Goal: Information Seeking & Learning: Learn about a topic

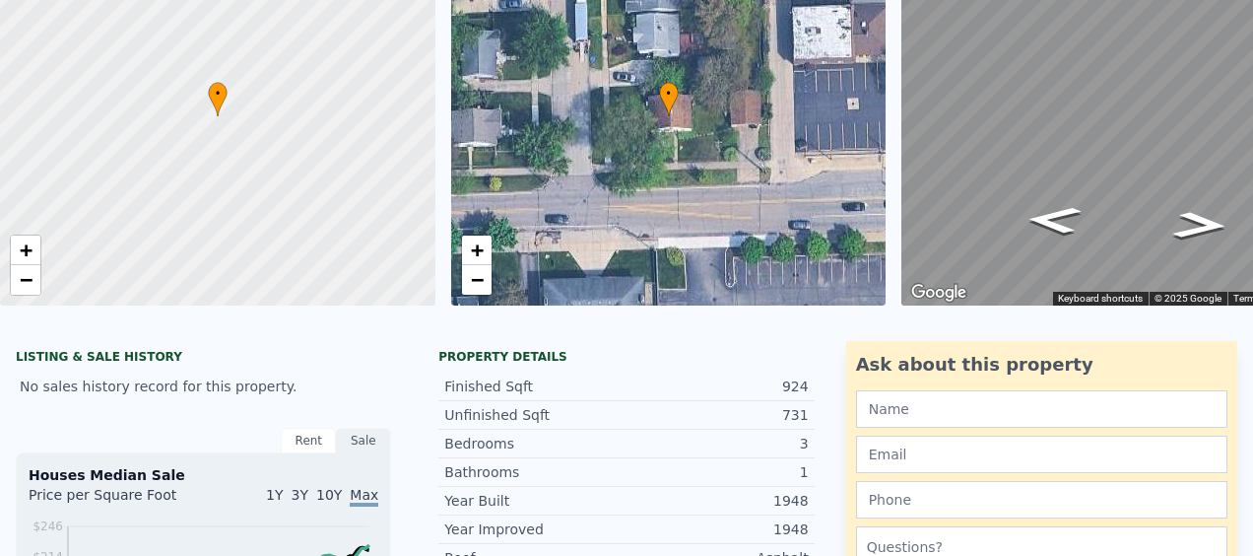
scroll to position [7, 0]
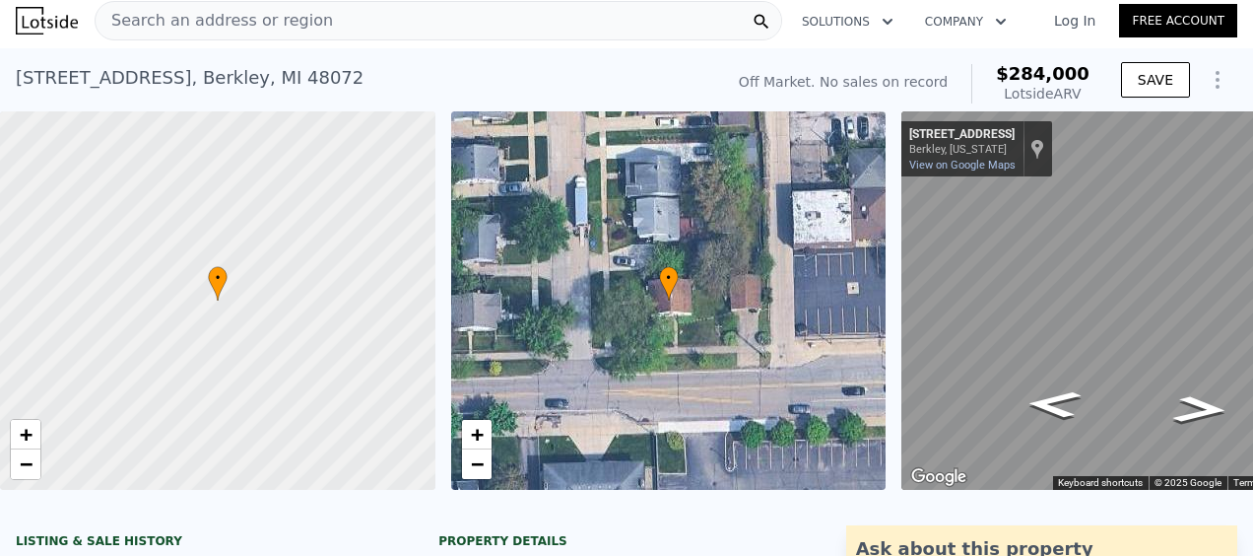
click at [276, 27] on span "Search an address or region" at bounding box center [214, 21] width 237 height 24
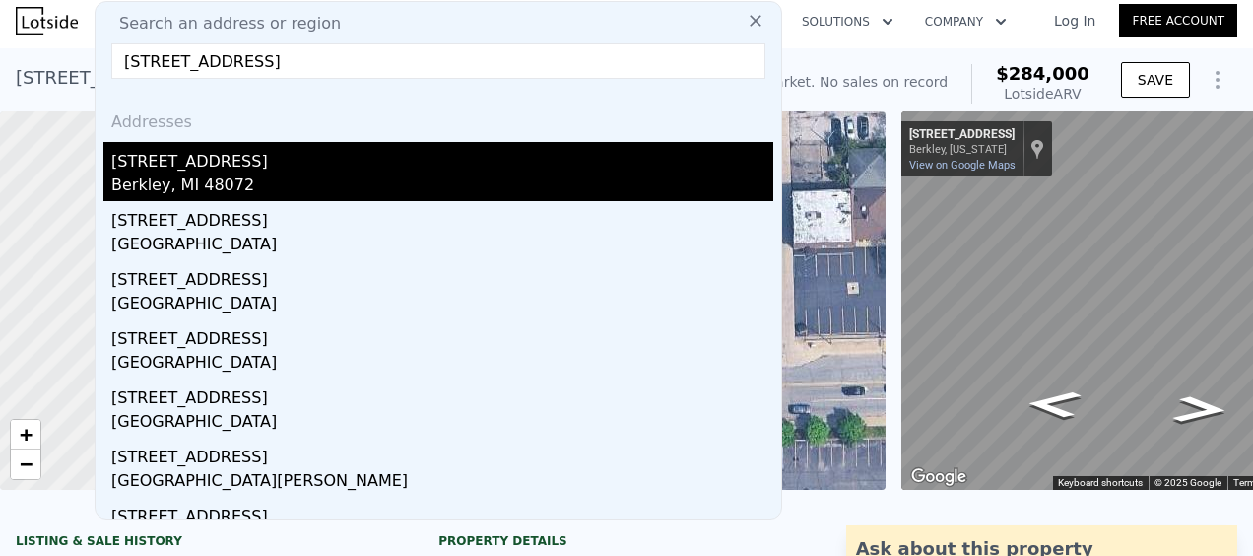
type input "2636 kenmore rd"
click at [227, 182] on div "Berkley, MI 48072" at bounding box center [442, 187] width 662 height 28
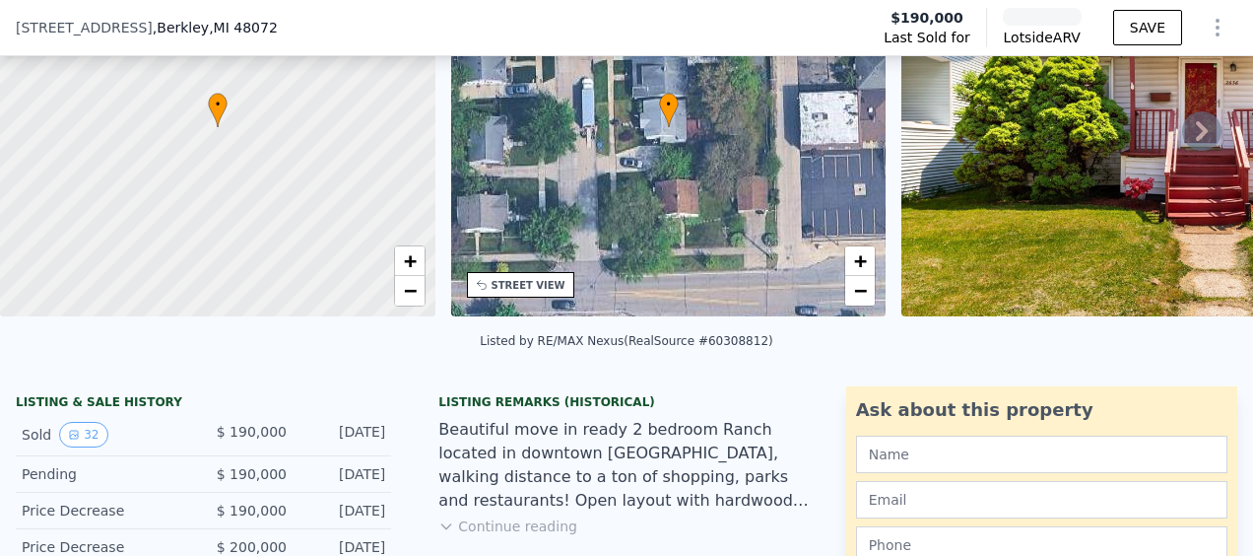
scroll to position [296, 0]
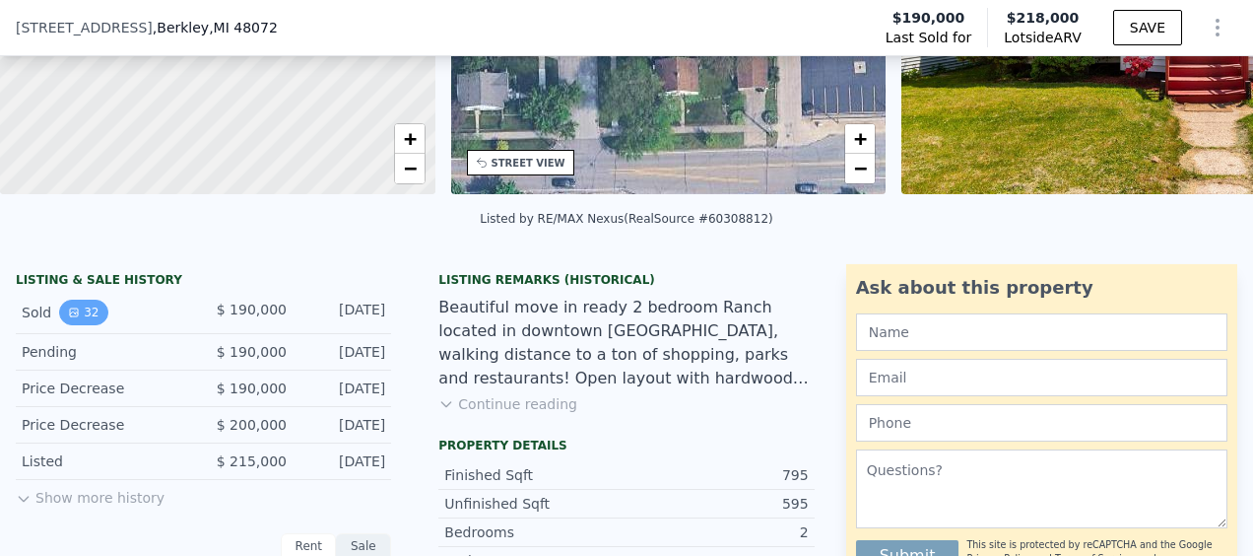
click at [75, 316] on icon "View historical data" at bounding box center [74, 312] width 8 height 8
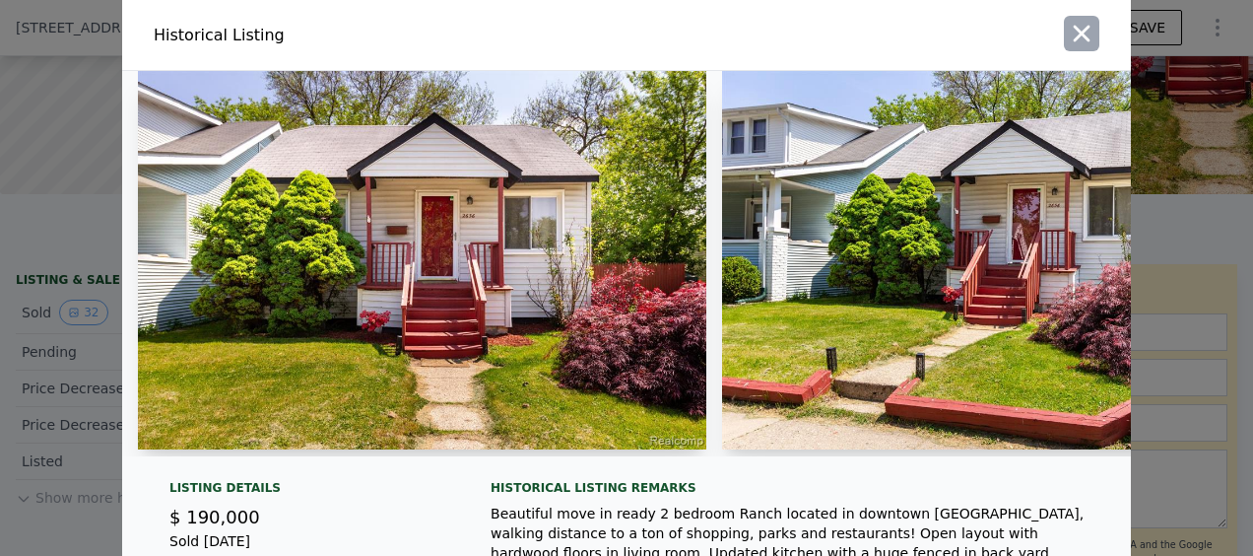
click at [1074, 28] on icon "button" at bounding box center [1082, 34] width 28 height 28
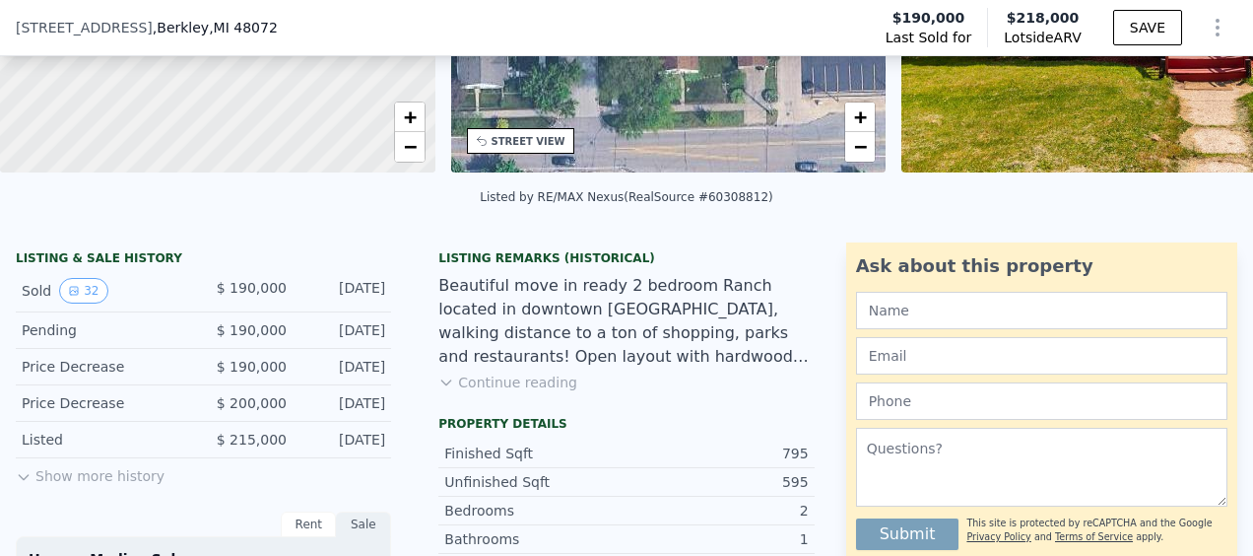
scroll to position [197, 0]
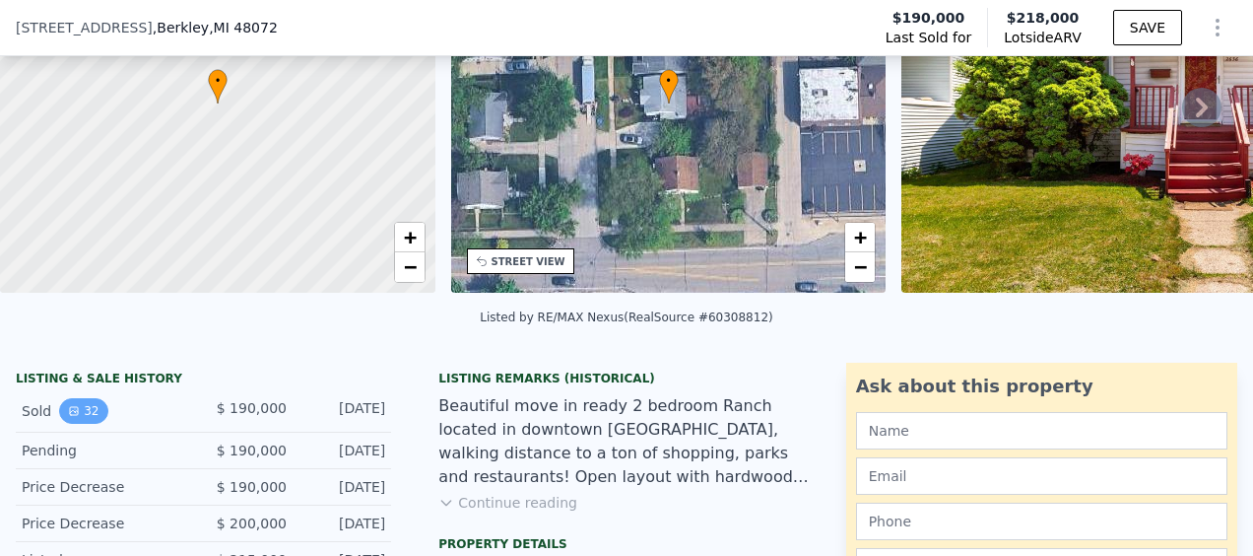
click at [64, 420] on button "32" at bounding box center [83, 411] width 48 height 26
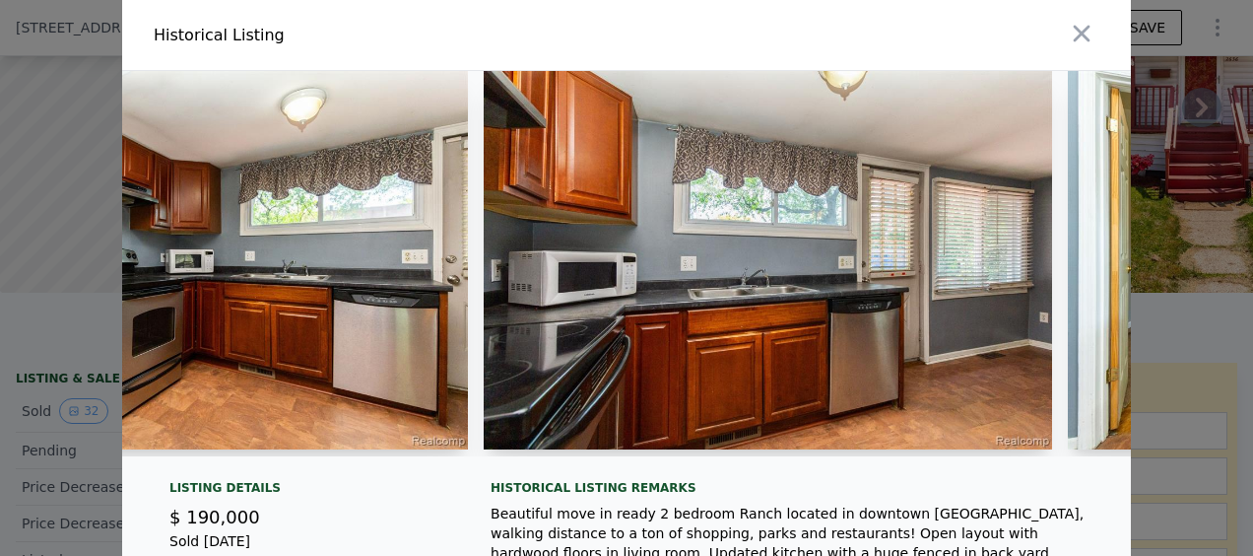
scroll to position [0, 6210]
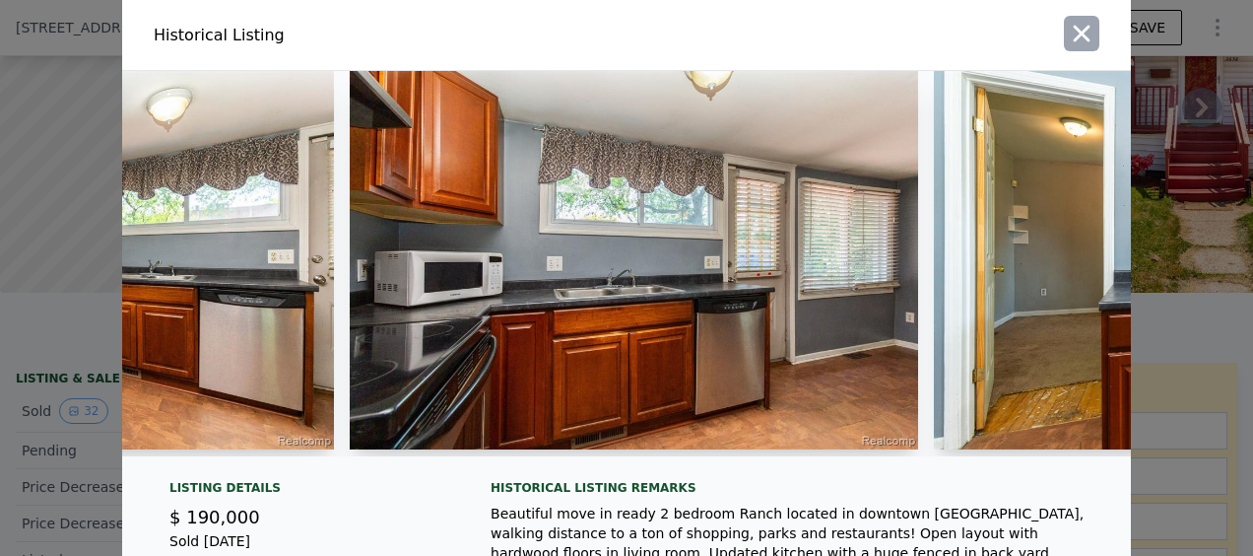
click at [1086, 49] on button "button" at bounding box center [1081, 33] width 35 height 35
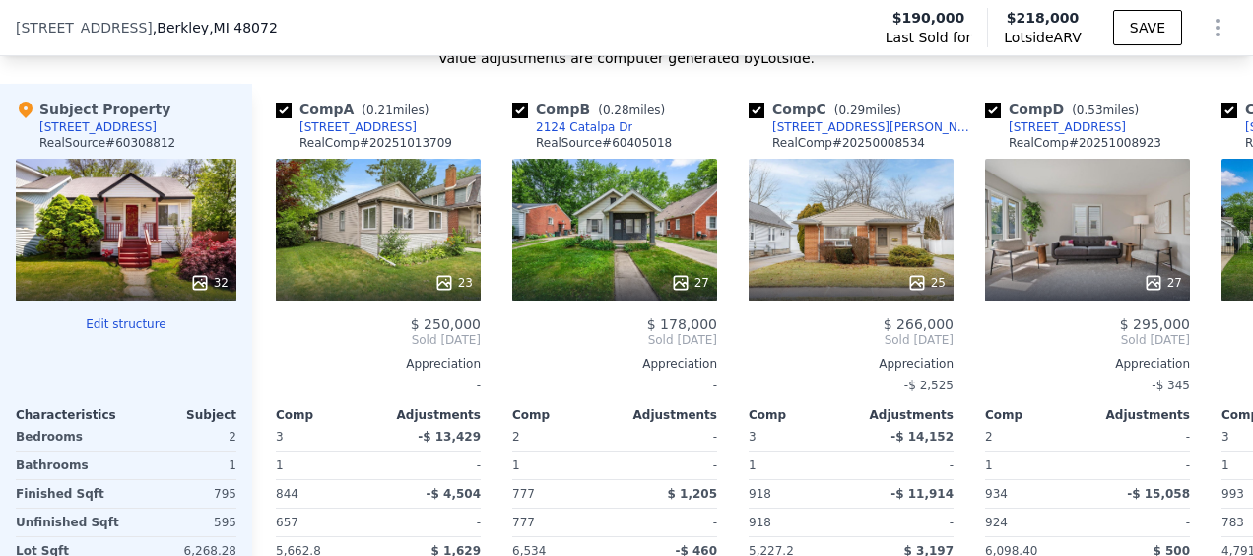
scroll to position [2365, 0]
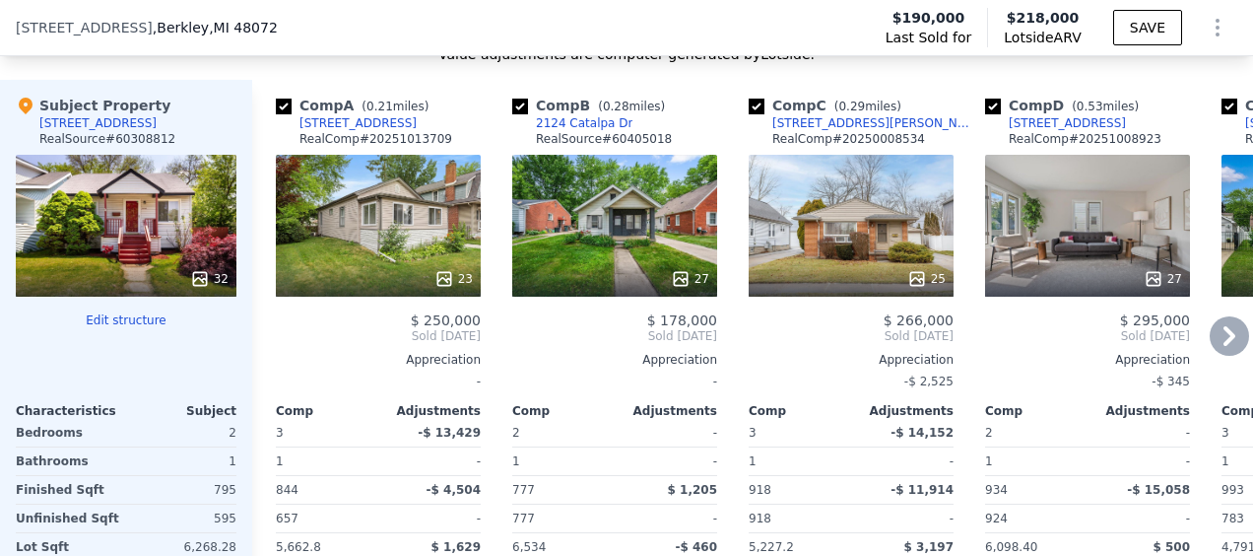
click at [645, 229] on div "27" at bounding box center [614, 226] width 205 height 142
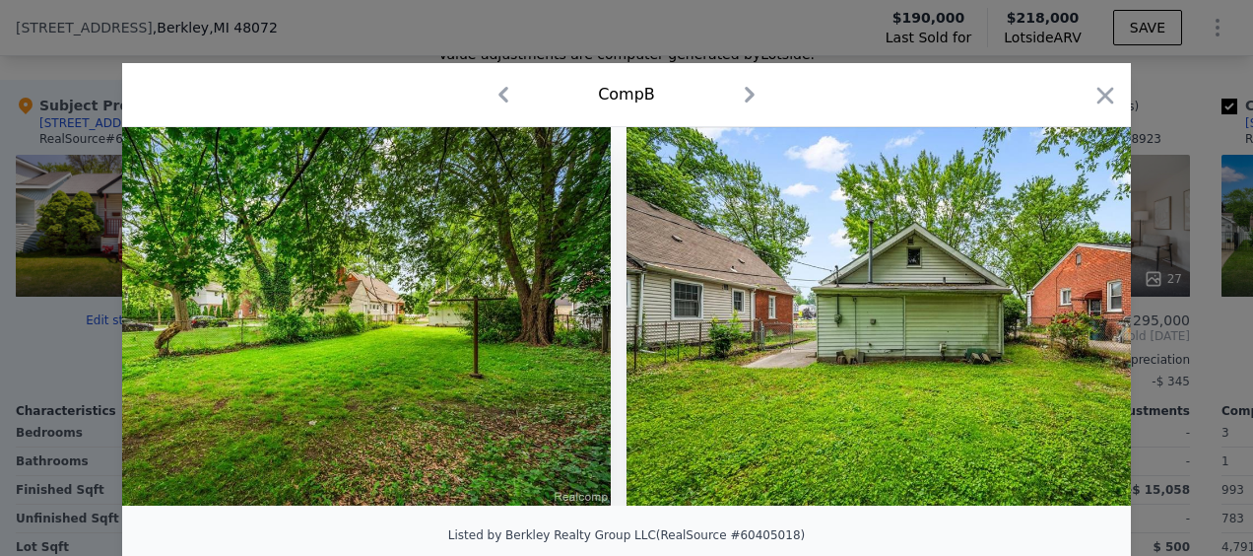
scroll to position [0, 14751]
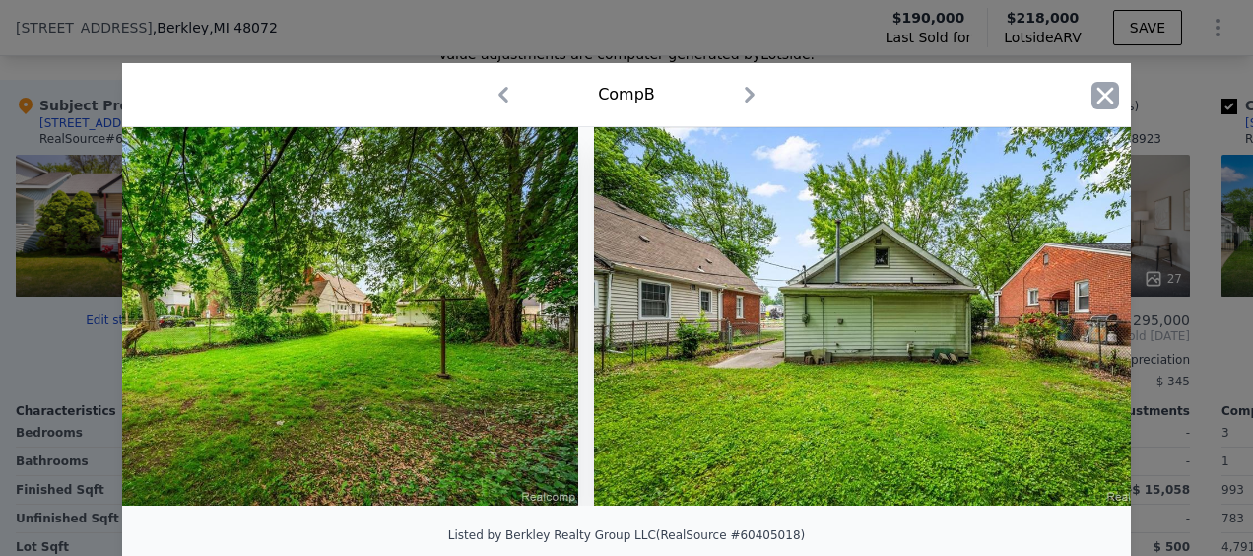
click at [1095, 97] on icon "button" at bounding box center [1106, 96] width 28 height 28
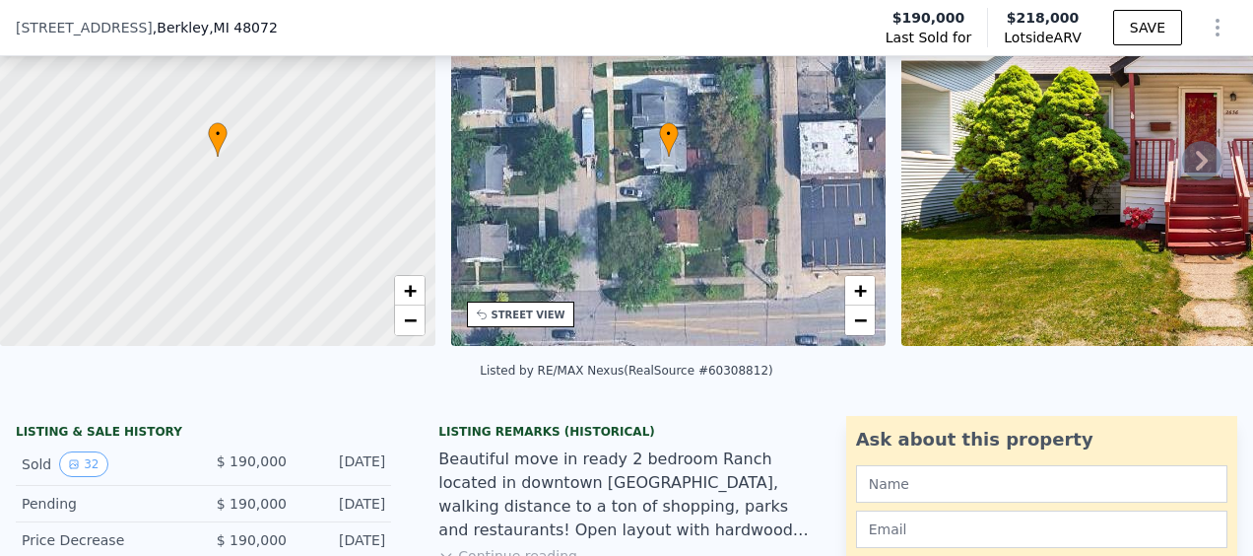
scroll to position [7, 0]
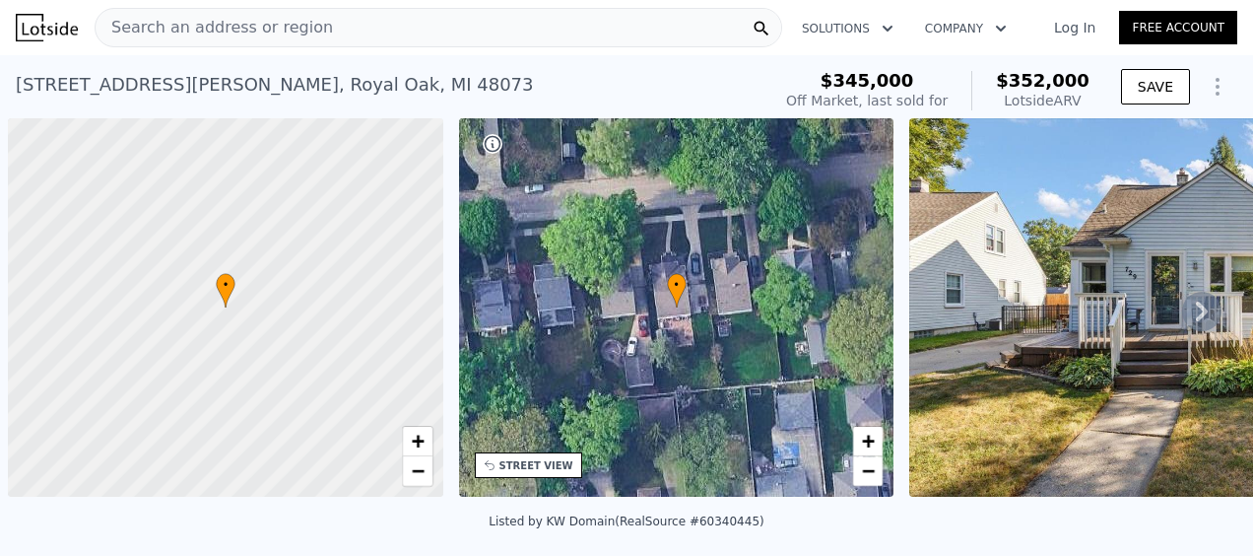
scroll to position [0, 8]
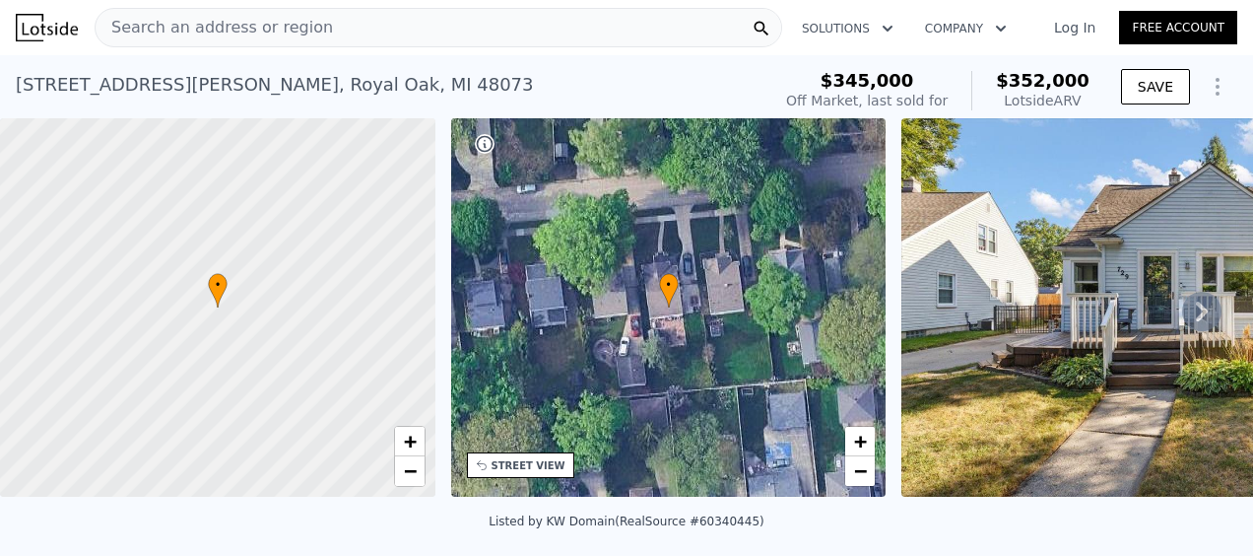
click at [211, 33] on span "Search an address or region" at bounding box center [214, 28] width 237 height 24
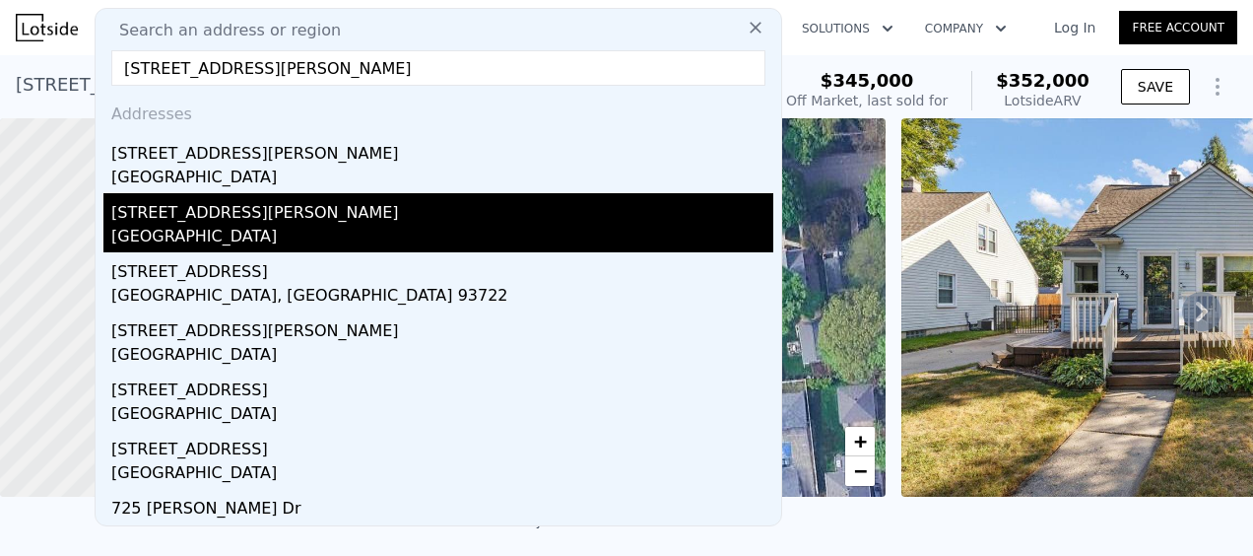
scroll to position [0, 0]
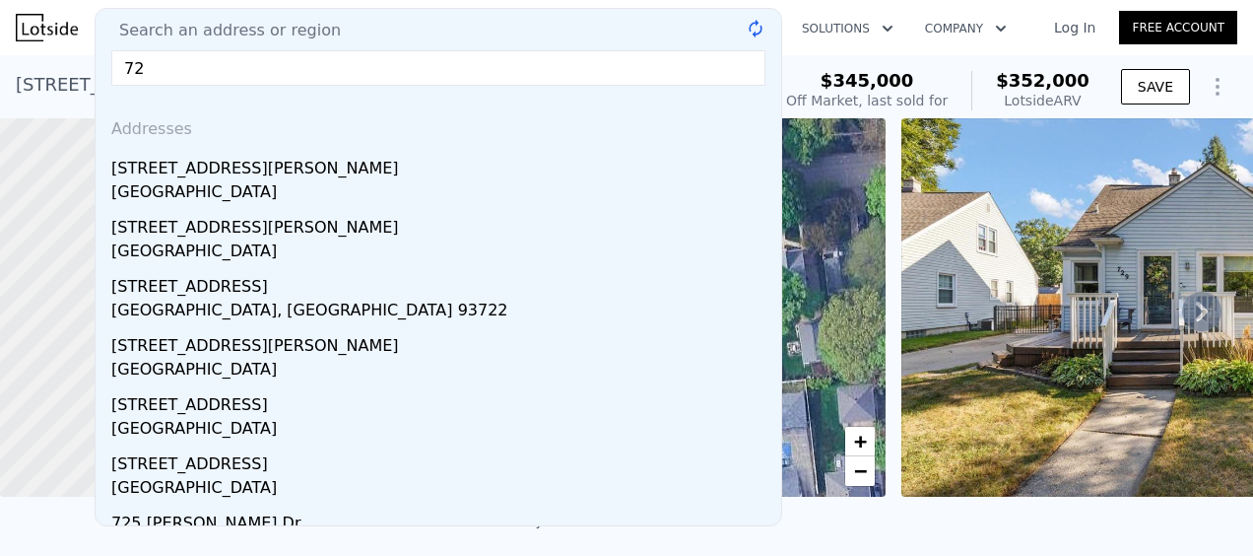
type input "7"
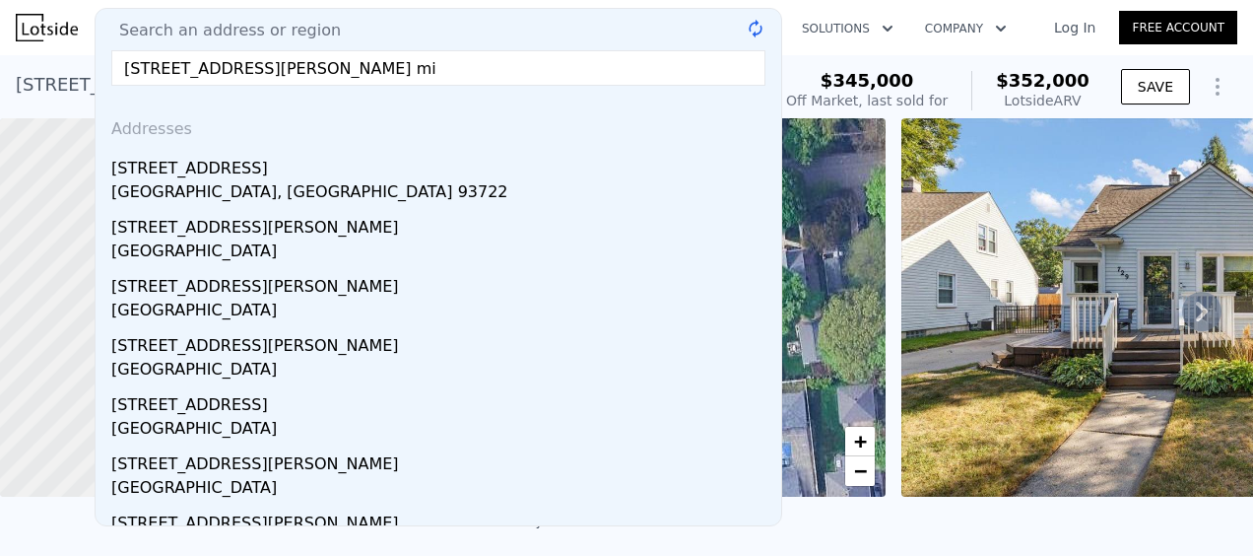
click at [349, 54] on input "[STREET_ADDRESS][PERSON_NAME] mi" at bounding box center [438, 67] width 654 height 35
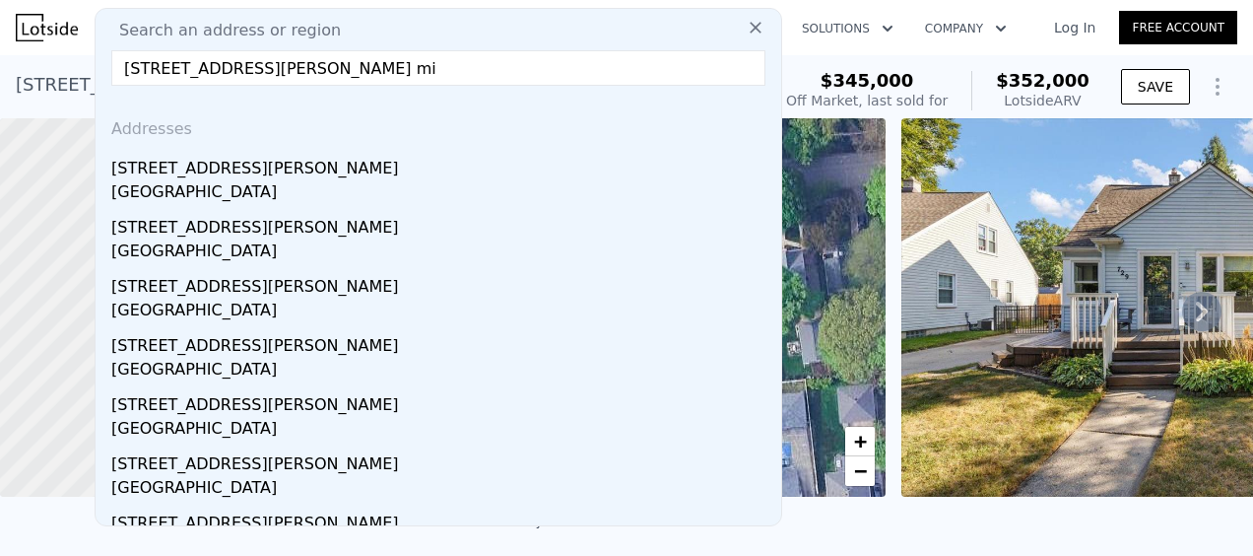
drag, startPoint x: 349, startPoint y: 54, endPoint x: 219, endPoint y: 60, distance: 130.2
click at [219, 60] on input "725 ellen ave royal oak mi" at bounding box center [438, 67] width 654 height 35
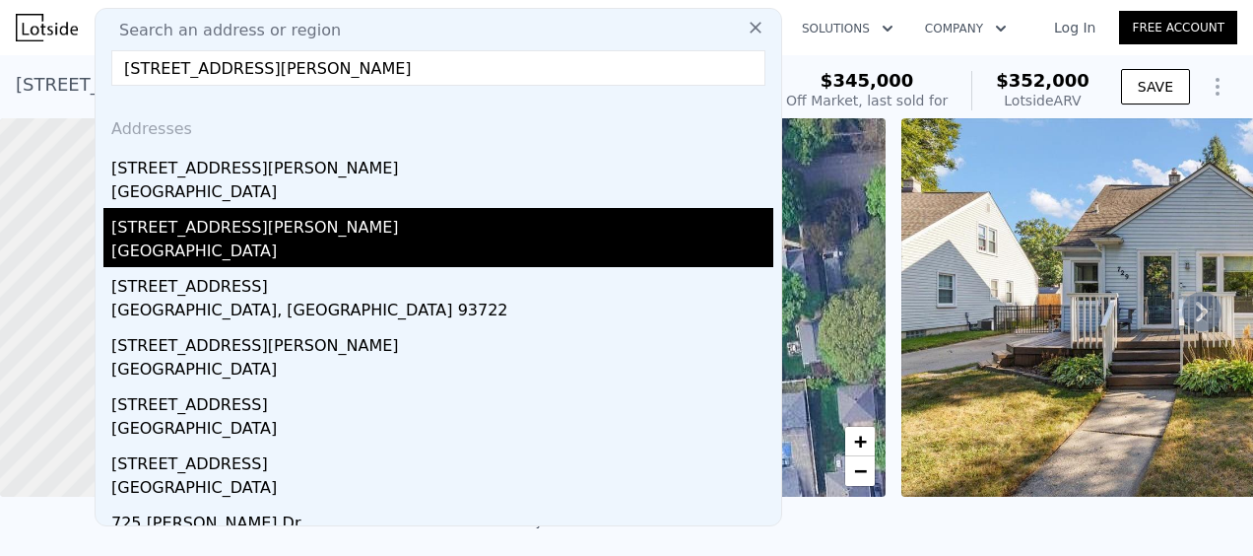
type input "725 ellen ave"
click at [364, 250] on div "Oakland County, MI 48073" at bounding box center [442, 253] width 662 height 28
